Goal: Find contact information: Find contact information

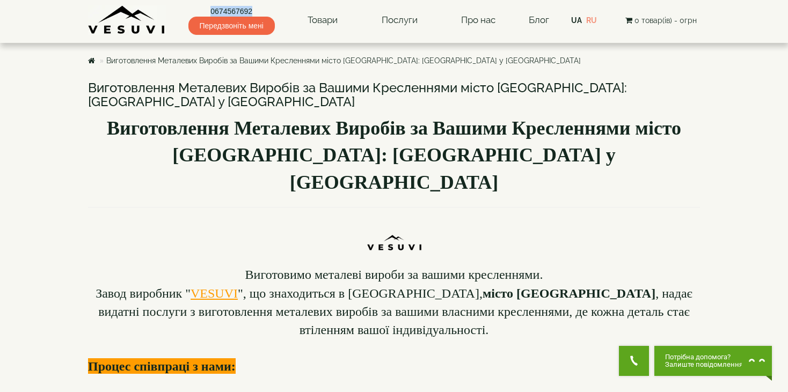
drag, startPoint x: 257, startPoint y: 9, endPoint x: 210, endPoint y: 9, distance: 47.2
copy link "0674567692"
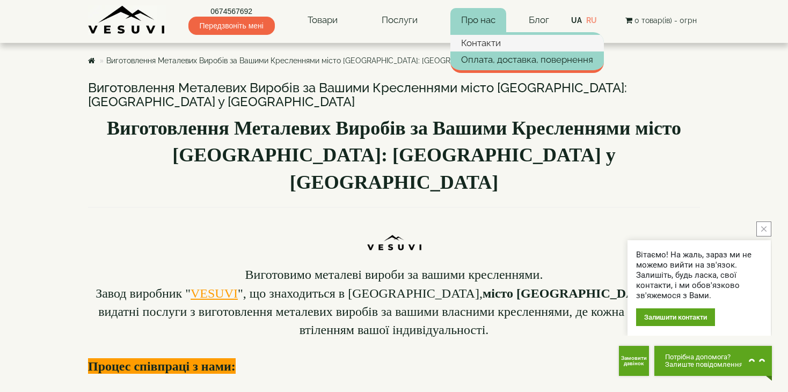
click at [480, 43] on link "Контакти" at bounding box center [527, 43] width 154 height 16
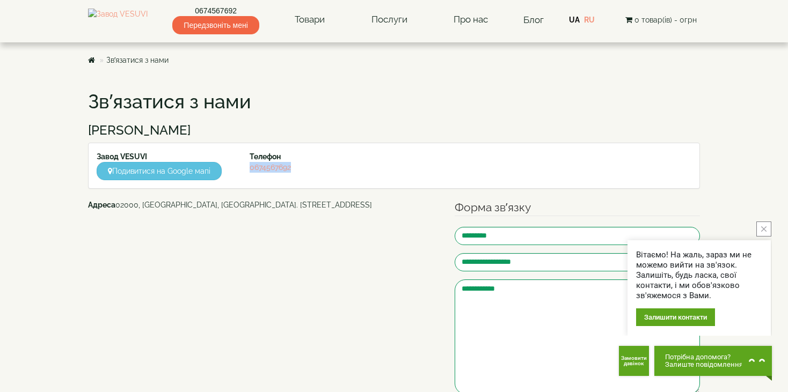
drag, startPoint x: 303, startPoint y: 172, endPoint x: 242, endPoint y: 167, distance: 61.4
click at [242, 167] on div "Телефон [PHONE_NUMBER]" at bounding box center [318, 161] width 153 height 21
copy link "0674567692"
click at [764, 77] on body "Магазин Булер'яни VESUVI Мангали від заводу VESUVI Печі для лазні та сауни VESU…" at bounding box center [394, 330] width 788 height 661
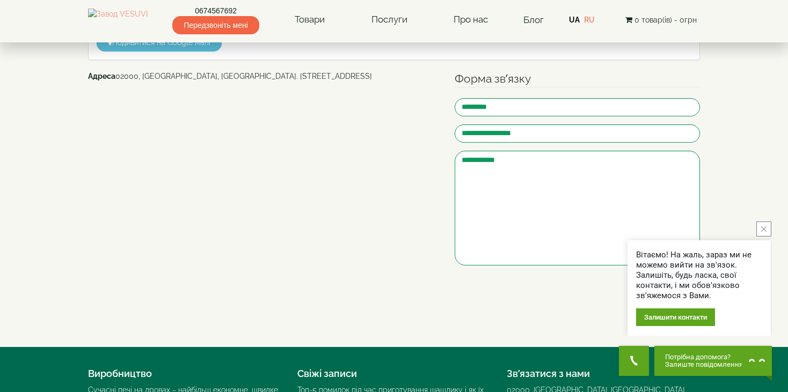
scroll to position [269, 0]
